Goal: Task Accomplishment & Management: Use online tool/utility

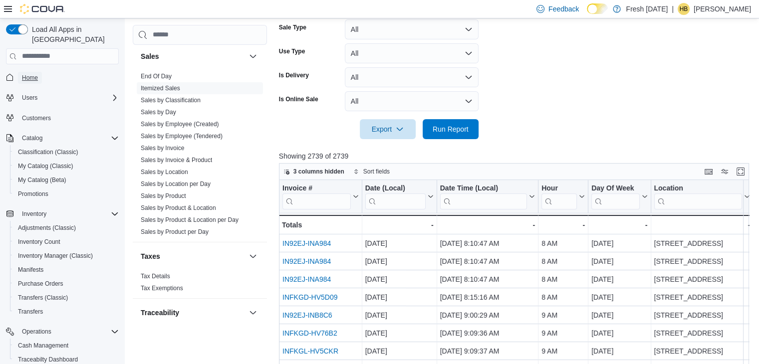
click at [32, 74] on span "Home" at bounding box center [30, 78] width 16 height 8
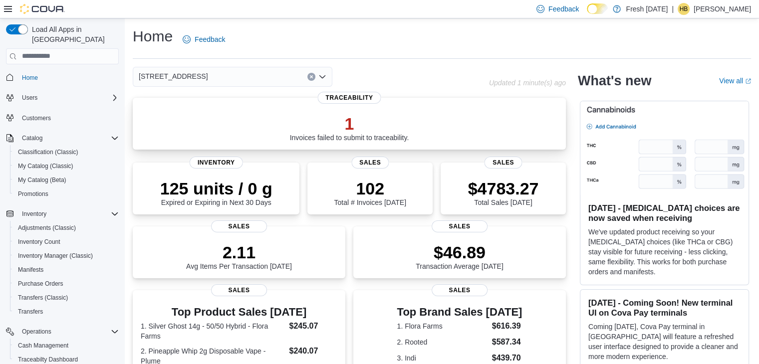
click at [353, 133] on p "1" at bounding box center [349, 124] width 119 height 20
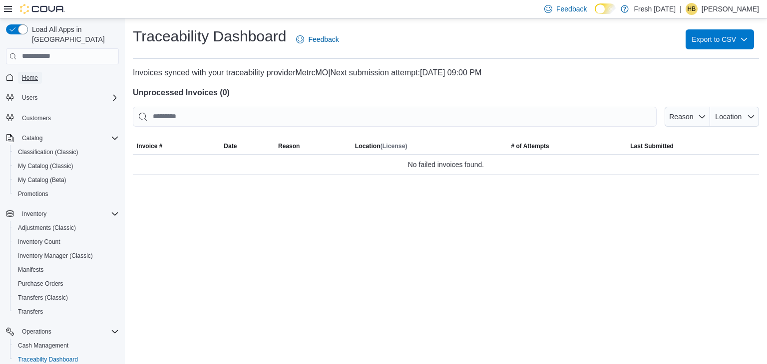
click at [34, 74] on span "Home" at bounding box center [30, 78] width 16 height 8
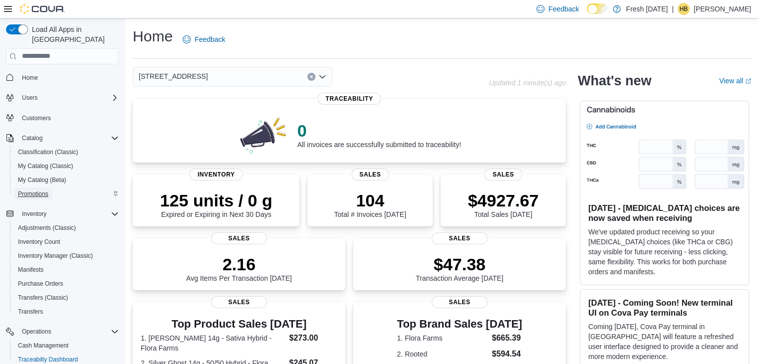
click at [34, 190] on span "Promotions" at bounding box center [33, 194] width 30 height 8
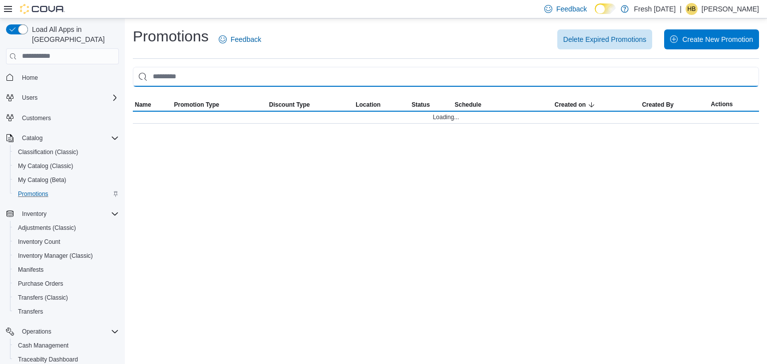
click at [273, 76] on input "This is a search bar. As you type, the results lower in the page will automatic…" at bounding box center [446, 77] width 626 height 20
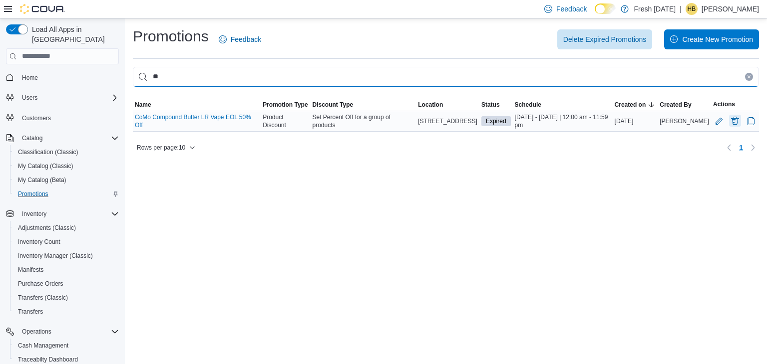
type input "**"
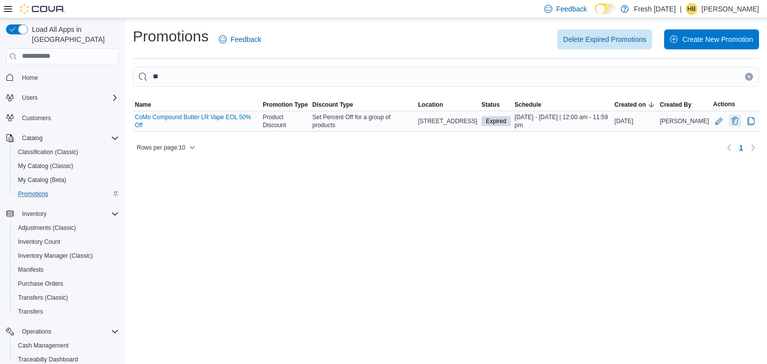
click at [736, 124] on button "Delete Promotion" at bounding box center [735, 121] width 12 height 12
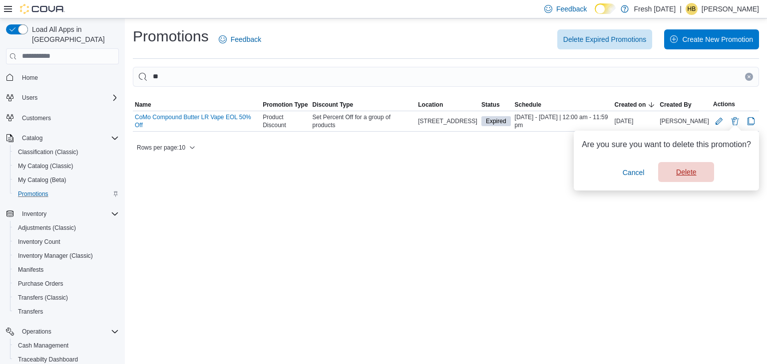
click at [694, 168] on span "Delete" at bounding box center [686, 172] width 20 height 10
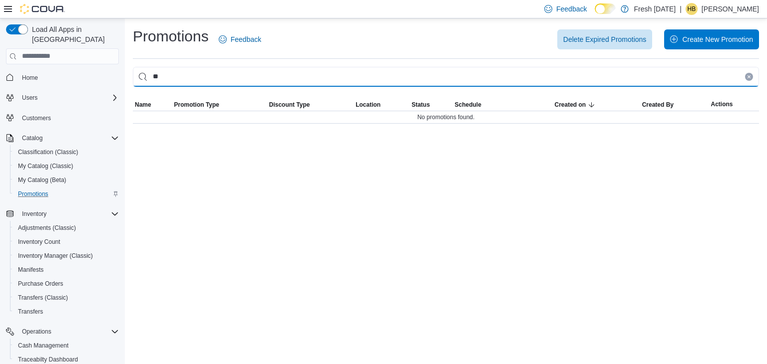
click at [229, 76] on input "**" at bounding box center [446, 77] width 626 height 20
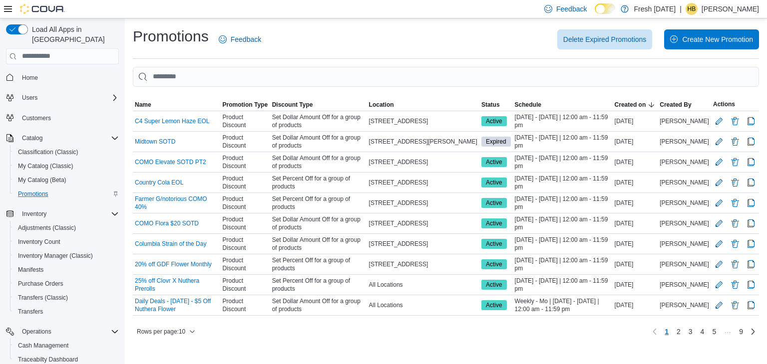
click at [350, 58] on hr at bounding box center [446, 58] width 626 height 0
click at [500, 102] on span "Status" at bounding box center [490, 105] width 18 height 8
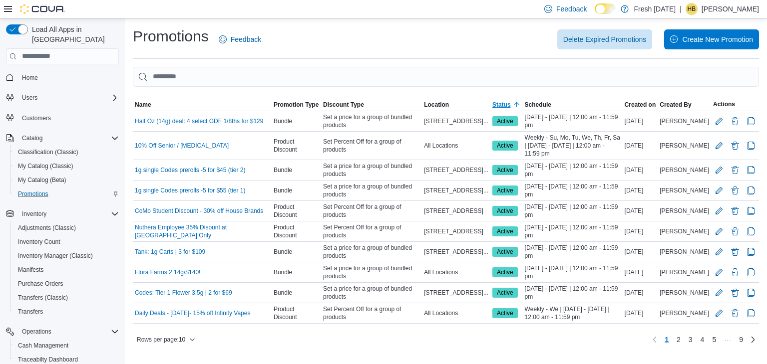
click at [502, 102] on span "Status" at bounding box center [501, 105] width 18 height 8
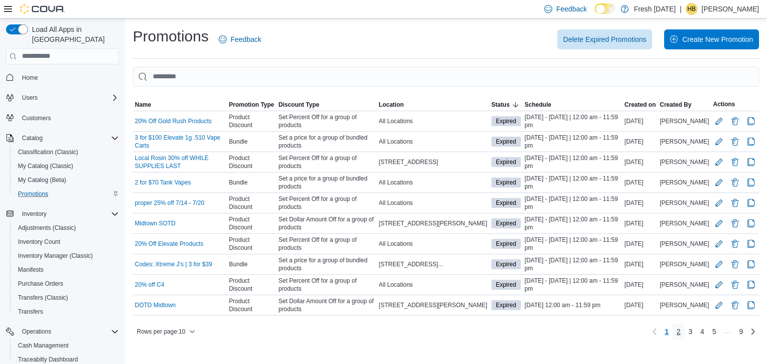
click at [680, 340] on link "2" at bounding box center [678, 332] width 12 height 16
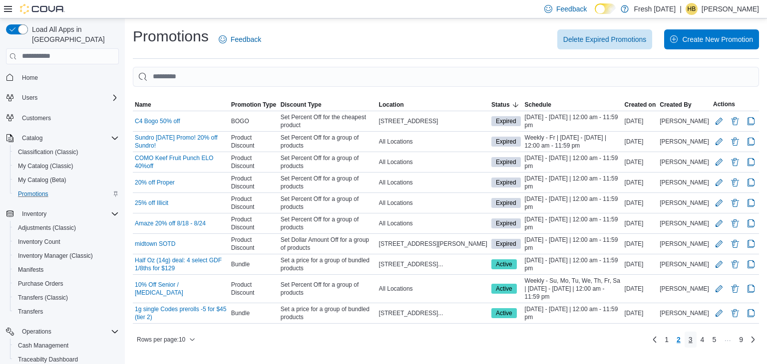
click at [691, 345] on span "3" at bounding box center [690, 340] width 4 height 10
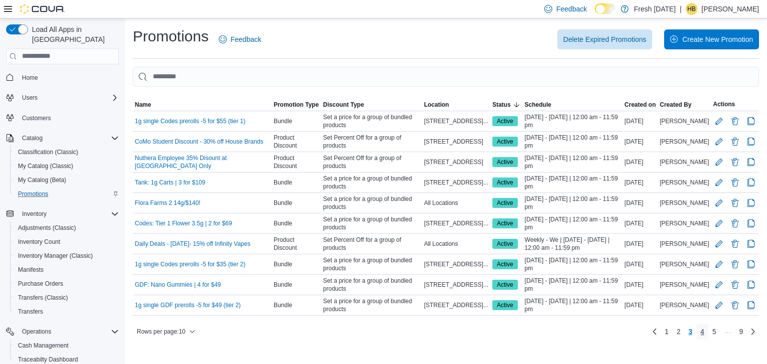
click at [699, 333] on link "4" at bounding box center [702, 332] width 12 height 16
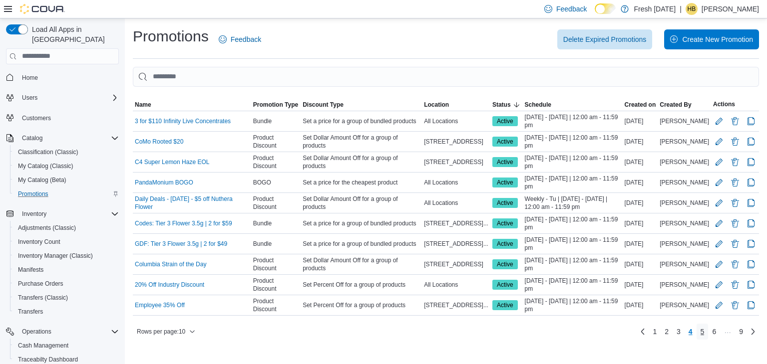
click at [699, 328] on link "5" at bounding box center [702, 332] width 12 height 16
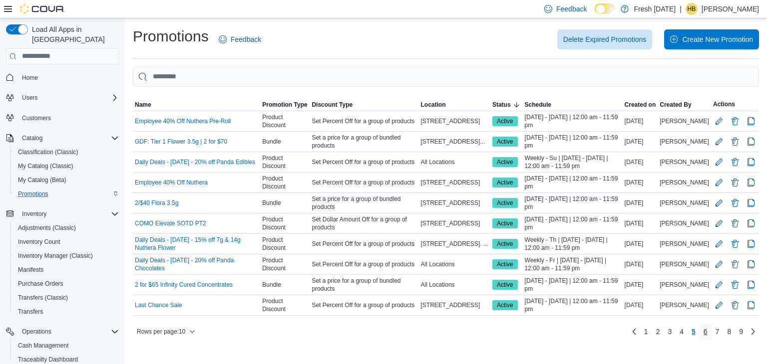
click at [701, 335] on link "6" at bounding box center [705, 332] width 12 height 16
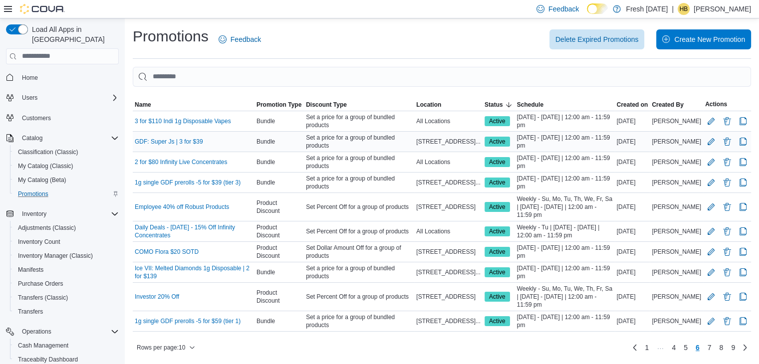
scroll to position [6, 0]
click at [716, 350] on link "7" at bounding box center [710, 348] width 12 height 16
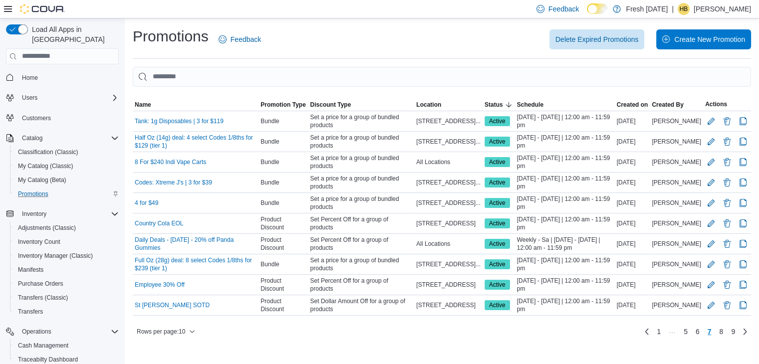
scroll to position [0, 0]
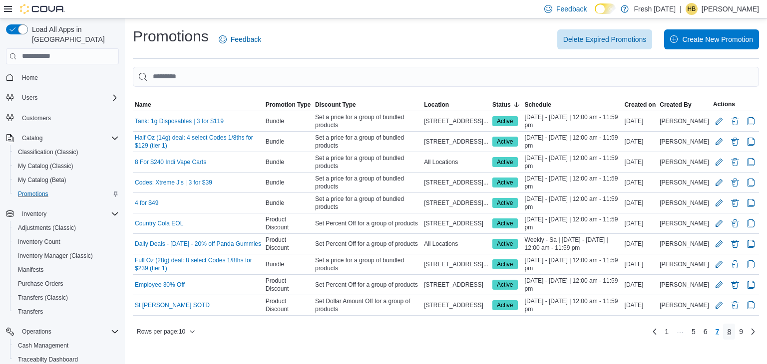
click at [729, 337] on span "8" at bounding box center [729, 332] width 4 height 10
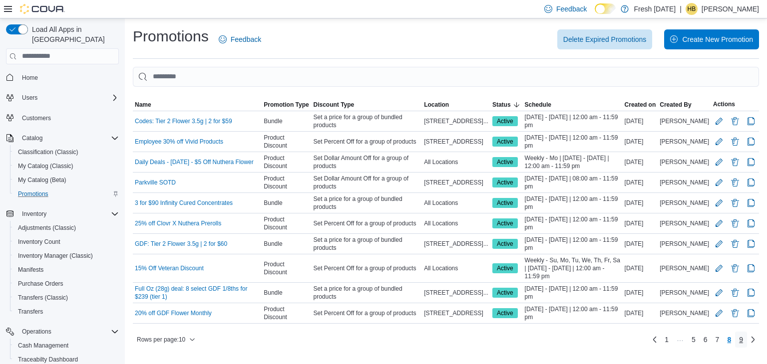
click at [740, 338] on span "9" at bounding box center [741, 340] width 4 height 10
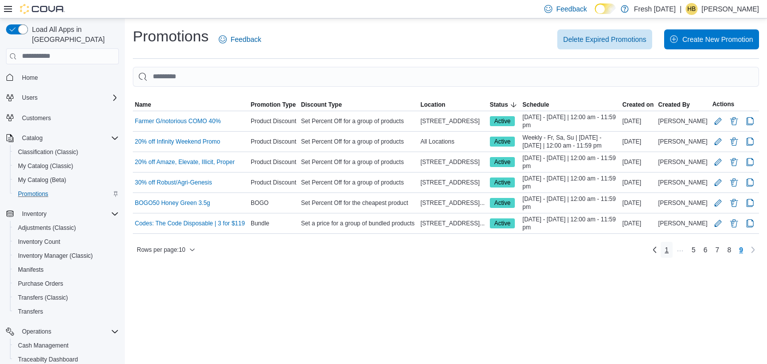
click at [668, 252] on span "1" at bounding box center [666, 250] width 4 height 10
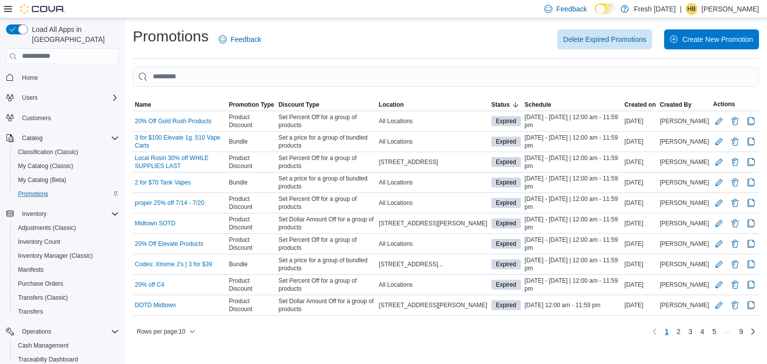
click at [434, 53] on div "Promotions Feedback Delete Expired Promotions Create New Promotion" at bounding box center [446, 42] width 626 height 32
click at [31, 74] on span "Home" at bounding box center [30, 78] width 16 height 8
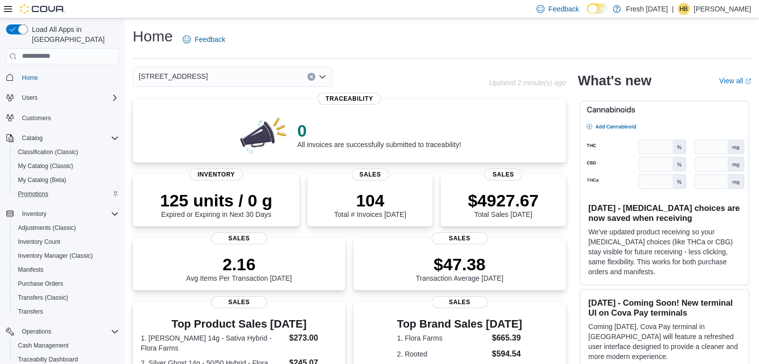
click at [434, 42] on div "Home Feedback" at bounding box center [442, 39] width 618 height 26
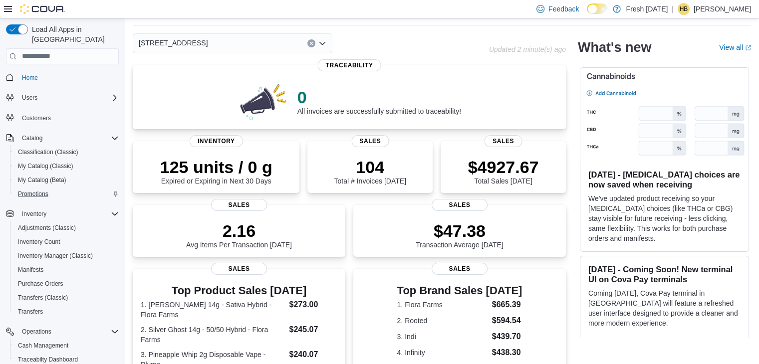
scroll to position [42, 0]
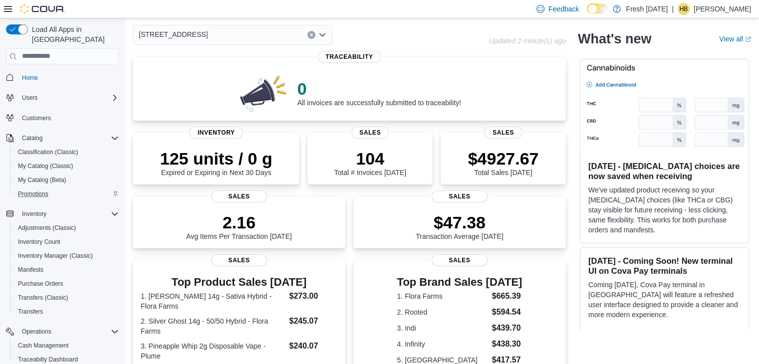
click at [436, 40] on div "[STREET_ADDRESS]" at bounding box center [311, 35] width 356 height 20
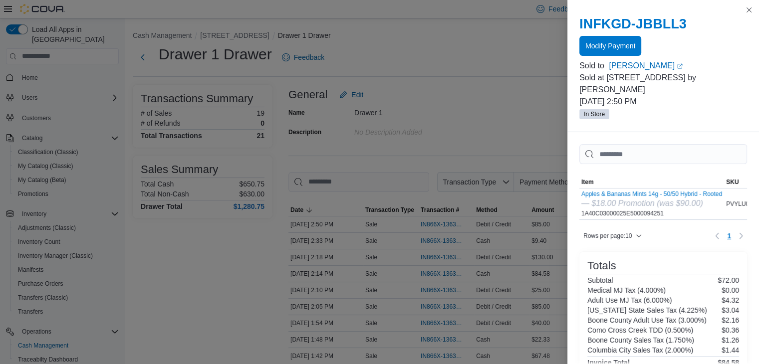
scroll to position [98, 0]
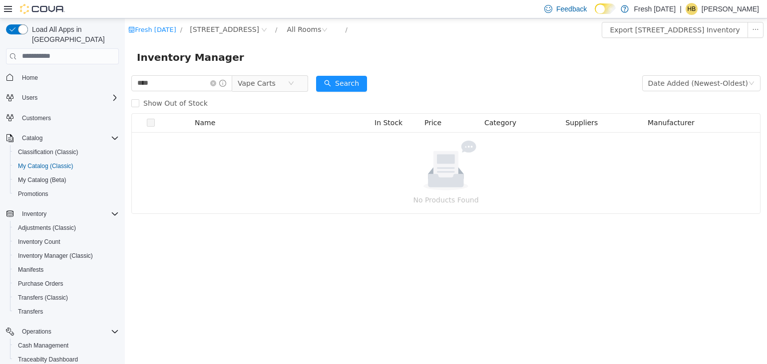
click at [447, 45] on div "Inventory Manager" at bounding box center [446, 57] width 642 height 32
click at [431, 57] on div "Inventory Manager" at bounding box center [446, 57] width 618 height 16
click at [247, 54] on div "Inventory Manager" at bounding box center [446, 57] width 618 height 16
click at [216, 85] on icon "icon: close-circle" at bounding box center [213, 83] width 6 height 6
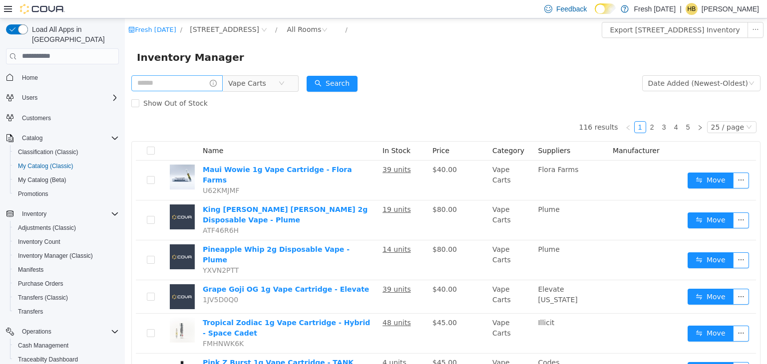
click at [408, 40] on div "Fresh [DATE][STREET_ADDRESS] / All Rooms / Export [STREET_ADDRESS] Inventory" at bounding box center [446, 29] width 642 height 23
click at [284, 82] on icon "icon: close-circle" at bounding box center [281, 83] width 6 height 6
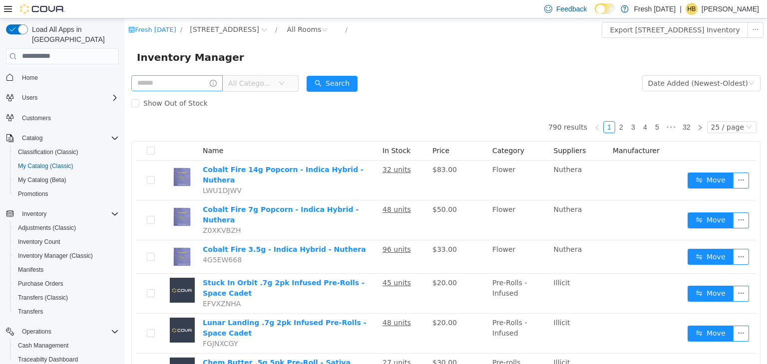
click at [439, 61] on div "Inventory Manager" at bounding box center [446, 57] width 618 height 16
click at [307, 35] on div "All Rooms" at bounding box center [303, 28] width 34 height 15
click at [416, 51] on div "Inventory Manager" at bounding box center [446, 57] width 618 height 16
click at [179, 85] on input "text" at bounding box center [176, 83] width 91 height 16
type input "*****"
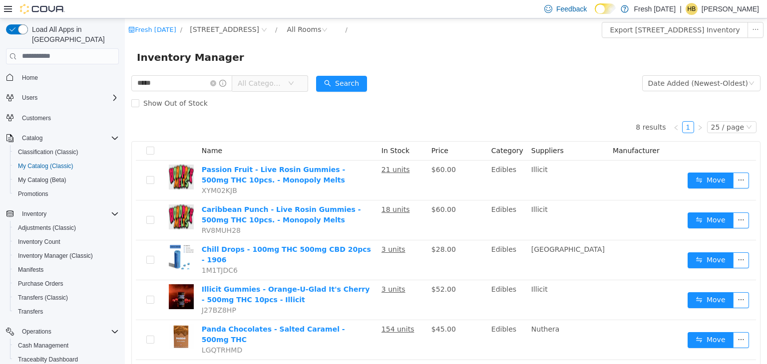
click at [272, 91] on span "All Categories" at bounding box center [266, 83] width 68 height 16
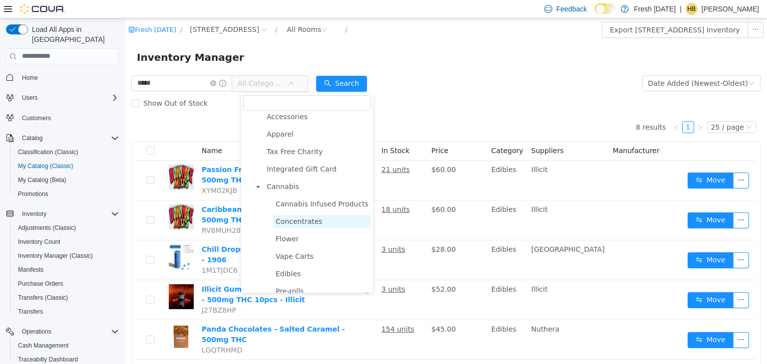
scroll to position [35, 0]
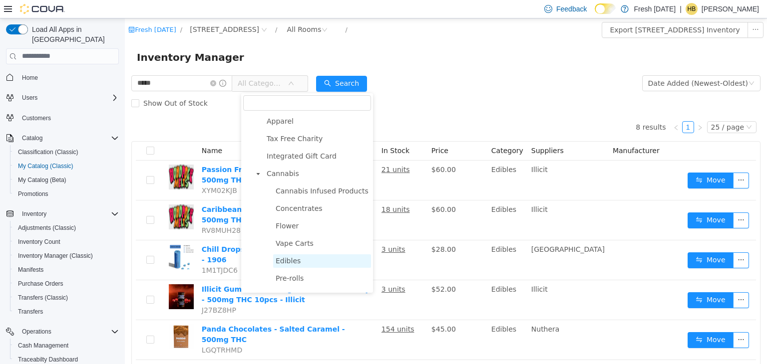
click at [296, 264] on span "Edibles" at bounding box center [287, 261] width 25 height 8
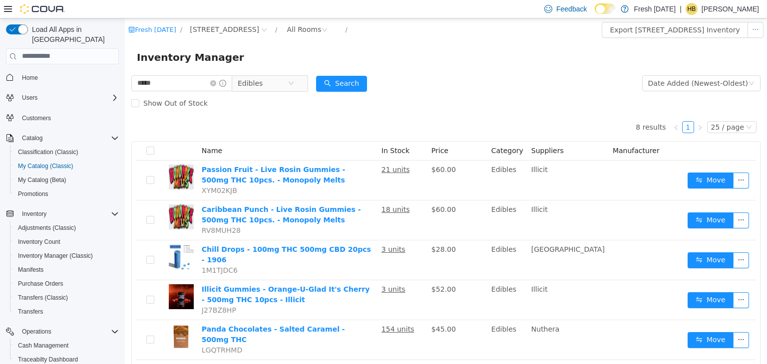
click at [450, 81] on form "***** Edibles Date Added (Newest-Oldest) Search Show Out of Stock" at bounding box center [445, 93] width 629 height 40
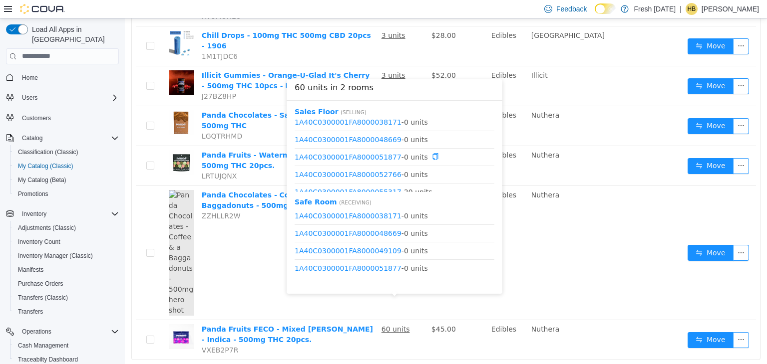
scroll to position [0, 0]
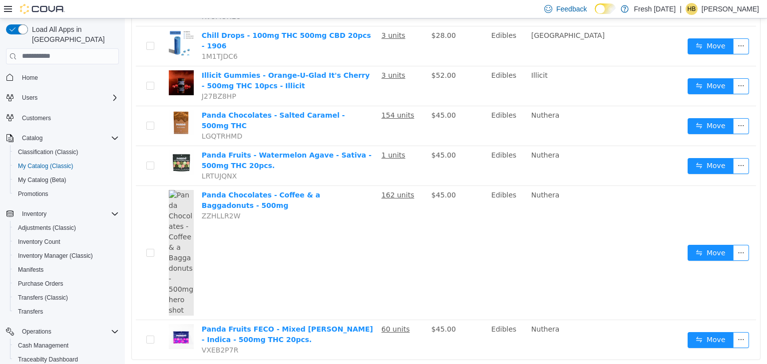
click at [492, 351] on div "8 results 1 25 / page Name In Stock Price Category Suppliers Manufacturer Passi…" at bounding box center [445, 143] width 629 height 489
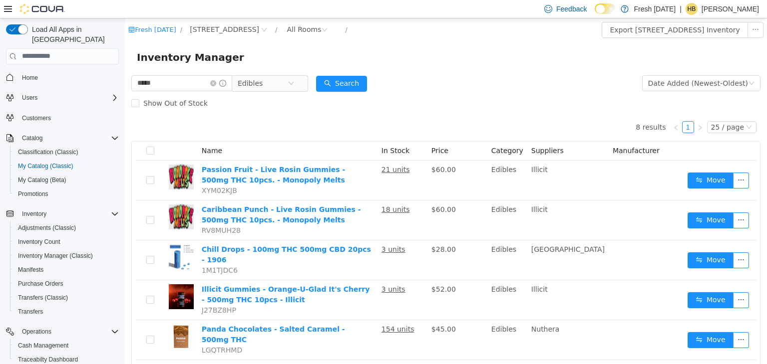
click at [492, 72] on div "Inventory Manager" at bounding box center [446, 57] width 642 height 32
click at [294, 83] on icon "icon: close-circle" at bounding box center [291, 83] width 6 height 6
click at [216, 85] on icon "icon: close-circle" at bounding box center [213, 83] width 6 height 6
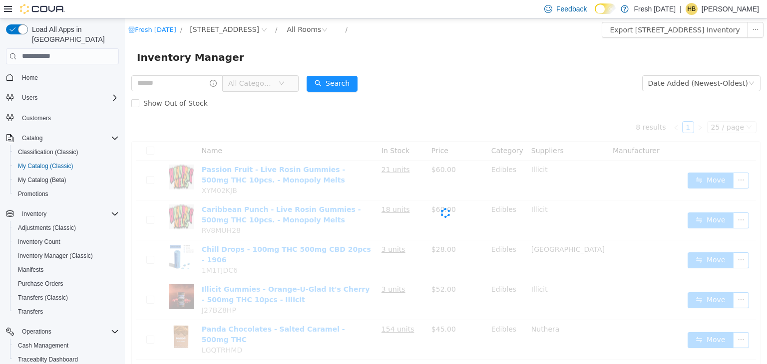
click at [456, 67] on div "Inventory Manager" at bounding box center [446, 57] width 642 height 32
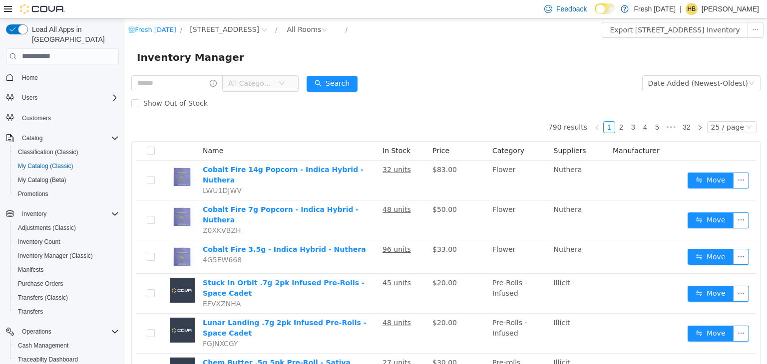
click at [501, 58] on div "Inventory Manager" at bounding box center [446, 57] width 618 height 16
click at [489, 61] on div "Inventory Manager" at bounding box center [446, 57] width 618 height 16
click at [440, 74] on form "All Categories Date Added (Newest-Oldest) Search Show Out of Stock" at bounding box center [445, 93] width 629 height 40
click at [196, 87] on input "text" at bounding box center [176, 83] width 91 height 16
type input "****"
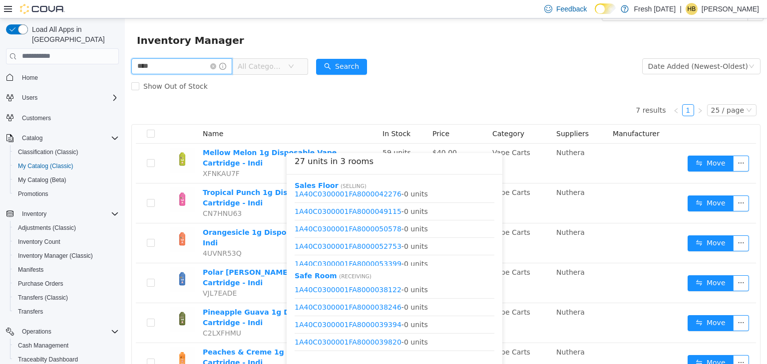
scroll to position [117, 0]
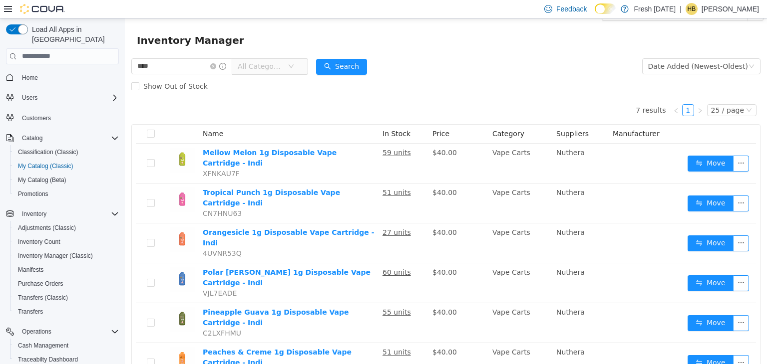
click at [425, 85] on div "Show Out of Stock" at bounding box center [445, 86] width 629 height 20
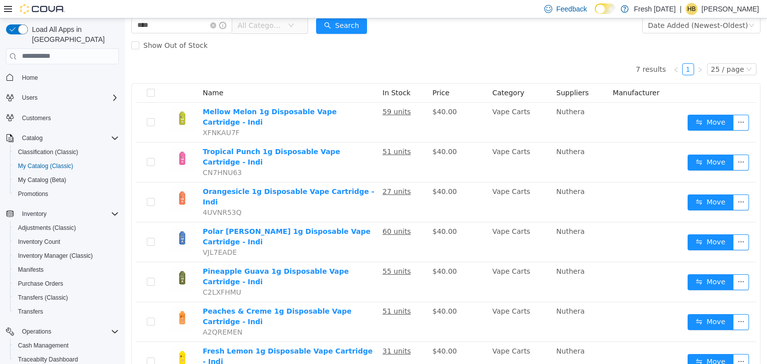
click at [449, 36] on div "Show Out of Stock" at bounding box center [445, 45] width 629 height 20
click at [463, 71] on div "7 results 1 25 / page Name In Stock Price Category Suppliers Manufacturer Mello…" at bounding box center [445, 218] width 629 height 327
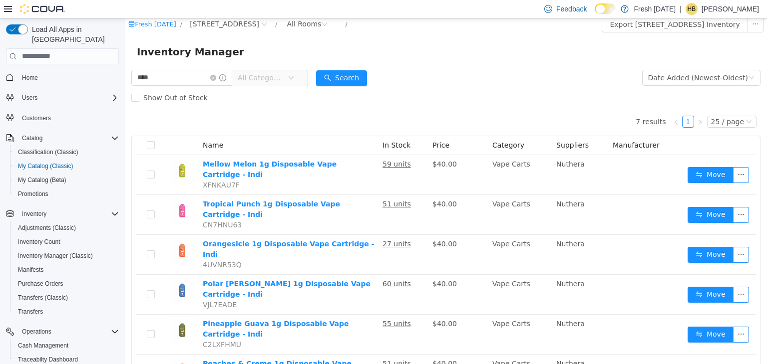
scroll to position [0, 0]
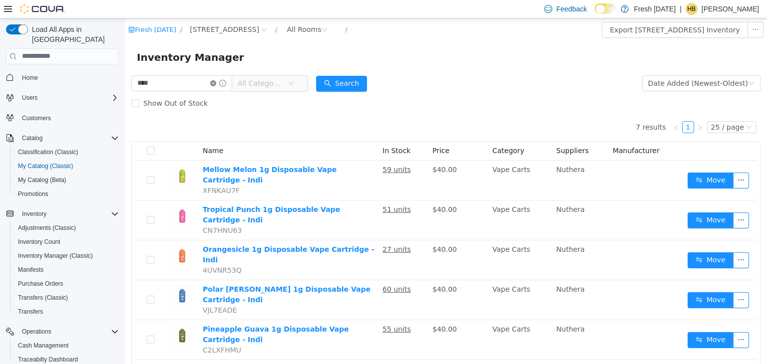
click at [216, 82] on icon "icon: close-circle" at bounding box center [213, 83] width 6 height 6
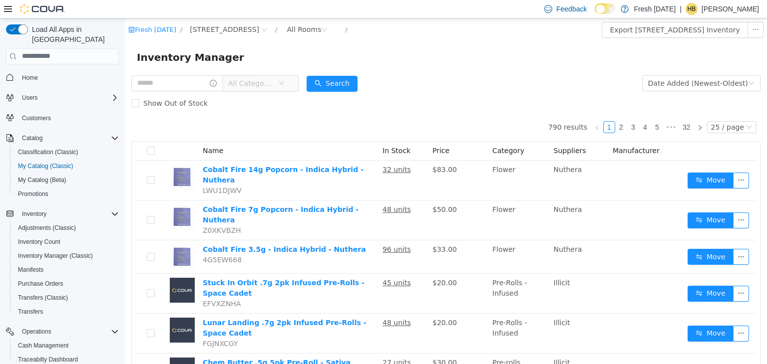
click at [271, 85] on span "All Categories" at bounding box center [250, 83] width 45 height 10
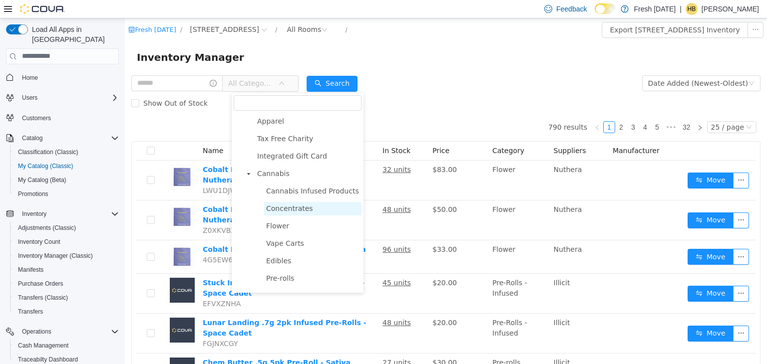
click at [282, 207] on span "Concentrates" at bounding box center [289, 208] width 47 height 8
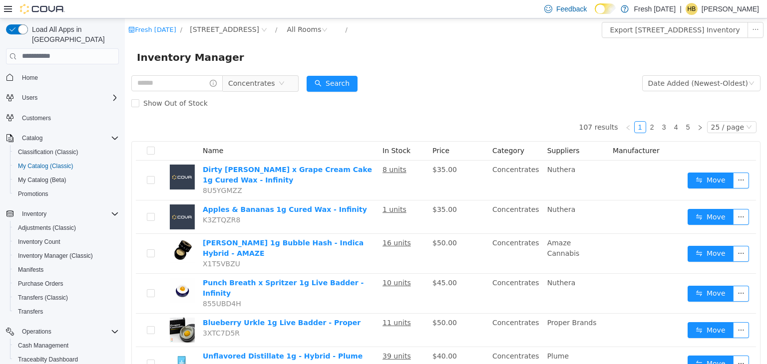
click at [449, 85] on form "Concentrates Date Added (Newest-Oldest) Search Show Out of Stock" at bounding box center [445, 93] width 629 height 40
click at [513, 49] on div "Inventory Manager" at bounding box center [446, 57] width 618 height 16
click at [651, 34] on button "Export [STREET_ADDRESS] Inventory" at bounding box center [674, 29] width 146 height 16
click at [188, 90] on input "text" at bounding box center [176, 83] width 91 height 16
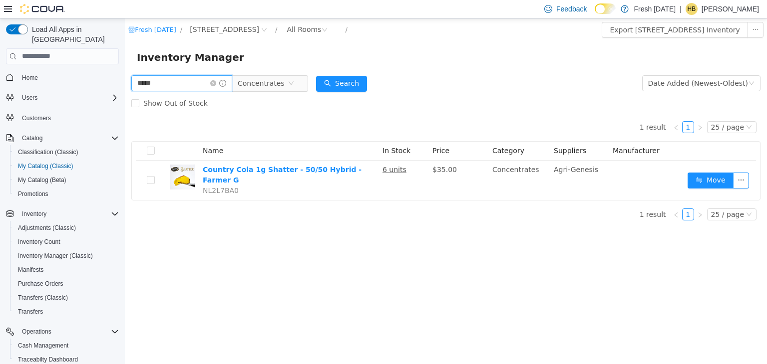
type input "****"
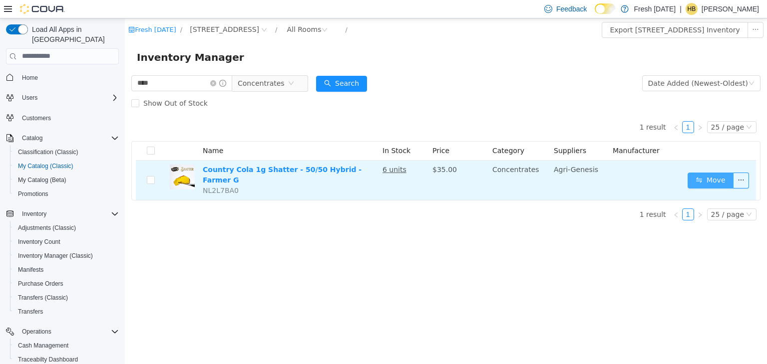
click at [715, 172] on button "Move" at bounding box center [710, 180] width 46 height 16
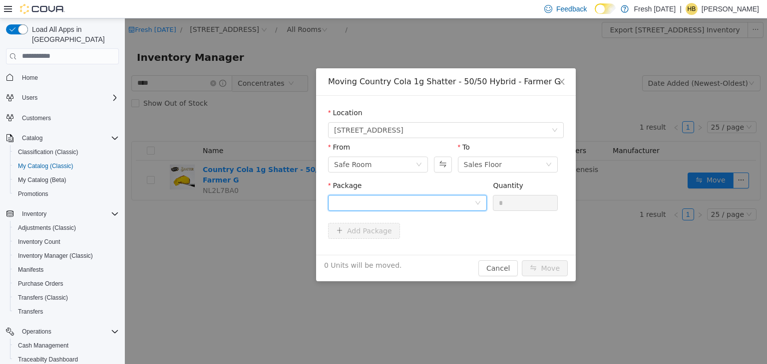
click at [445, 200] on div at bounding box center [404, 202] width 140 height 15
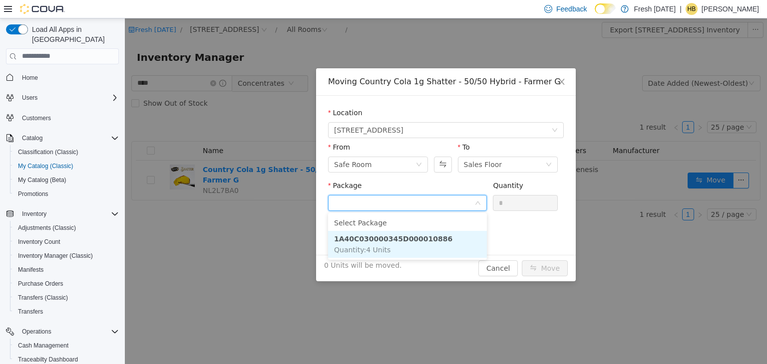
click at [428, 245] on li "1A40C030000345D000010886 Quantity : 4 Units" at bounding box center [407, 244] width 159 height 27
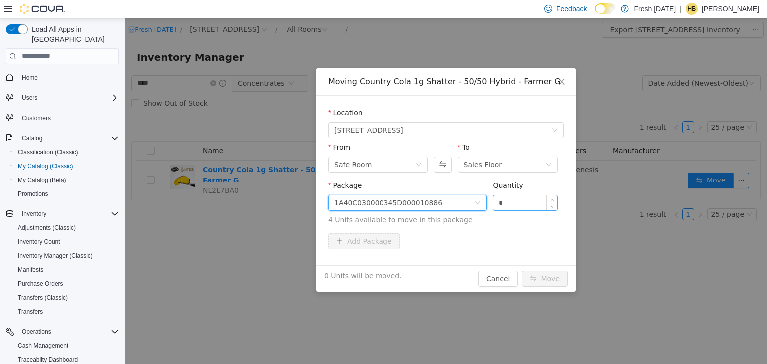
click at [531, 201] on input "*" at bounding box center [525, 202] width 64 height 15
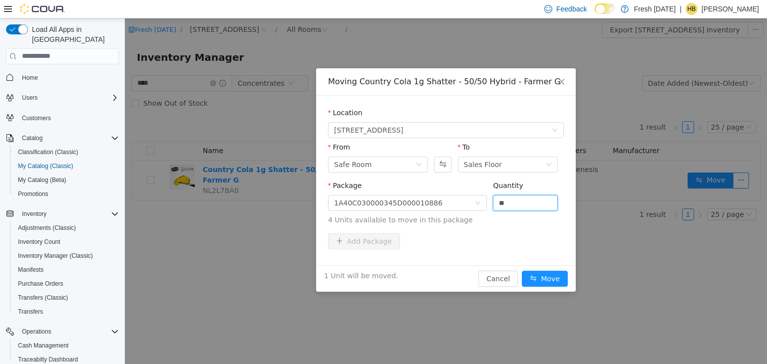
type input "*"
click at [539, 247] on div "Add Package" at bounding box center [446, 241] width 236 height 16
click at [541, 275] on button "Move" at bounding box center [545, 279] width 46 height 16
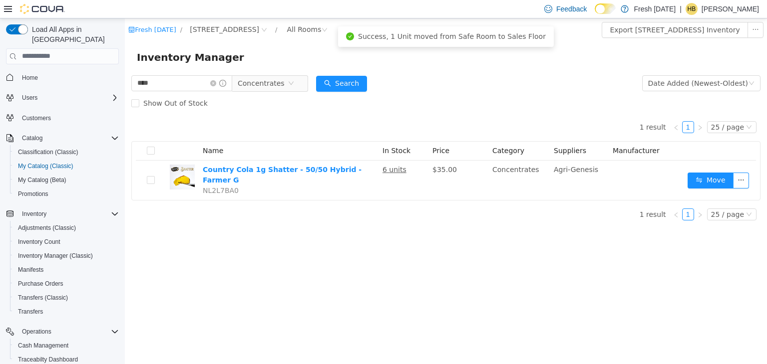
click at [493, 67] on div "Inventory Manager" at bounding box center [446, 57] width 642 height 32
